Goal: Find contact information: Find contact information

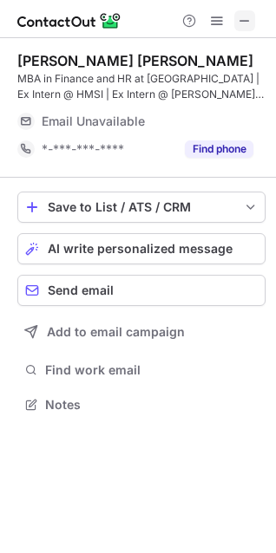
scroll to position [392, 276]
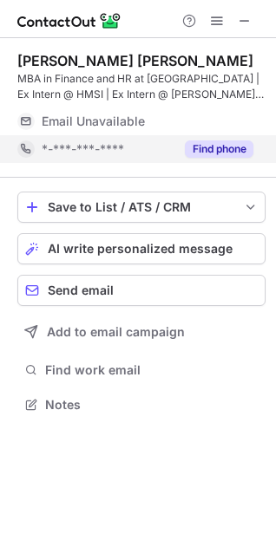
click at [221, 154] on button "Find phone" at bounding box center [219, 148] width 69 height 17
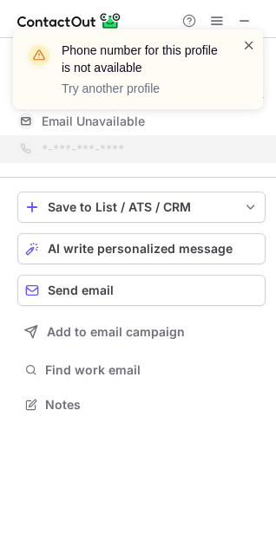
click at [244, 45] on span at bounding box center [249, 44] width 14 height 17
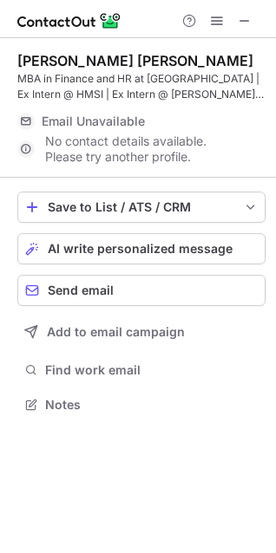
click at [245, 26] on div "Phone number for this profile is not available Try another profile" at bounding box center [137, 76] width 277 height 128
click at [245, 21] on span at bounding box center [245, 21] width 14 height 14
